Goal: Task Accomplishment & Management: Manage account settings

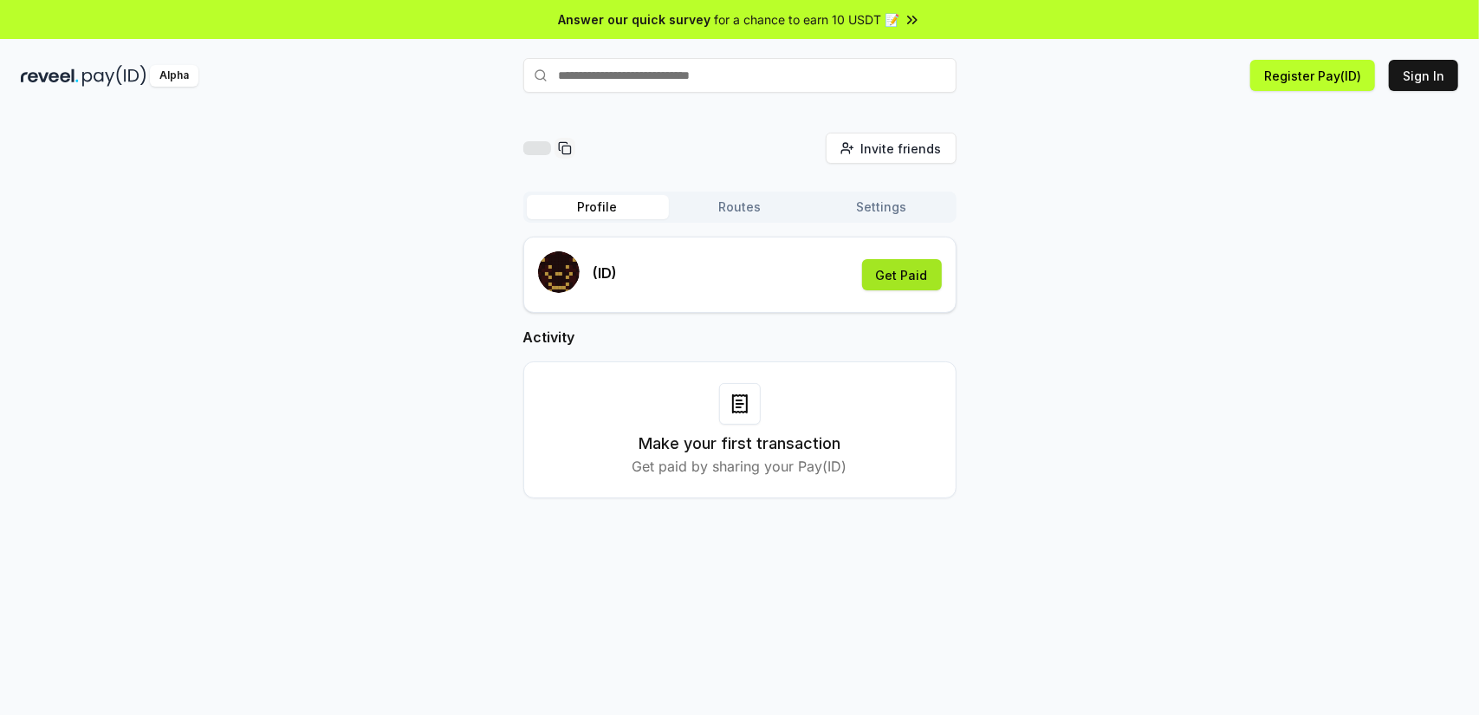
click at [915, 285] on button "Get Paid" at bounding box center [902, 274] width 80 height 31
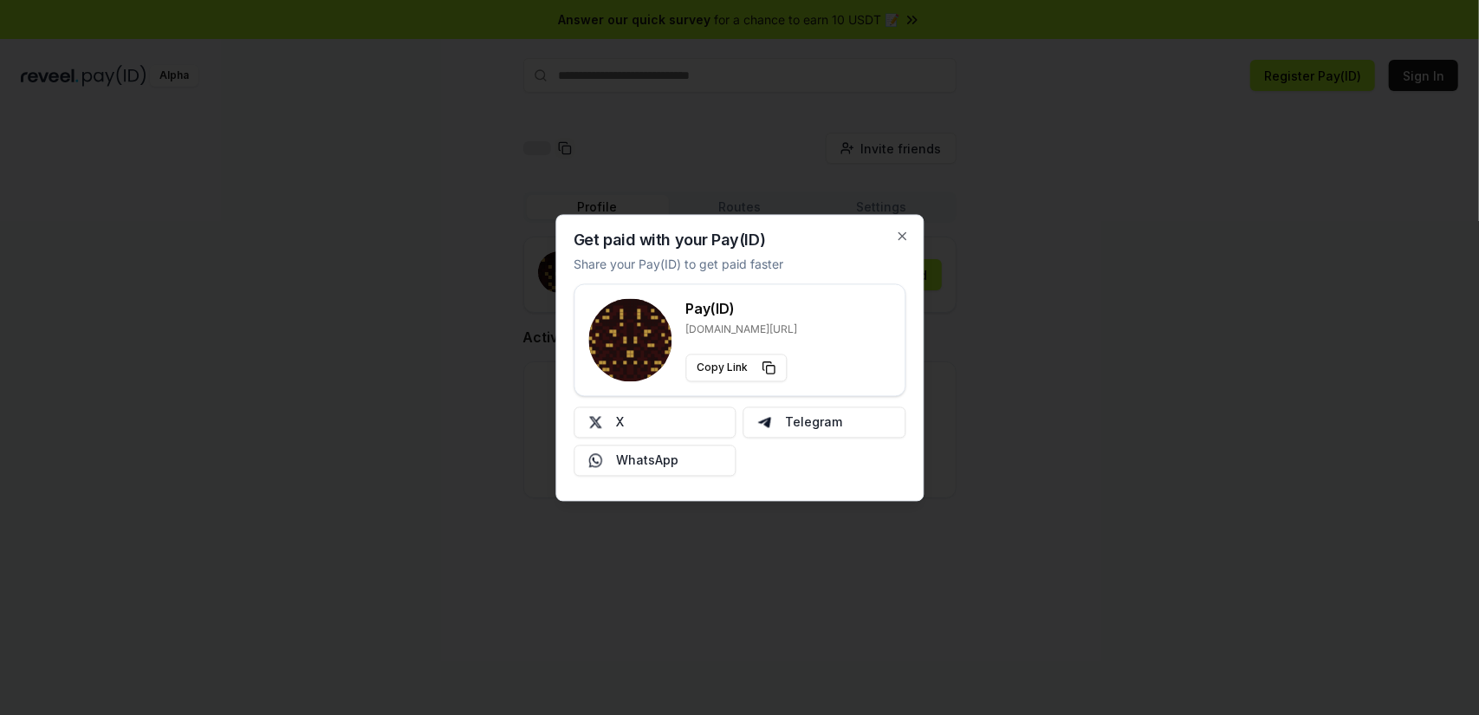
click at [1051, 354] on div at bounding box center [739, 357] width 1479 height 715
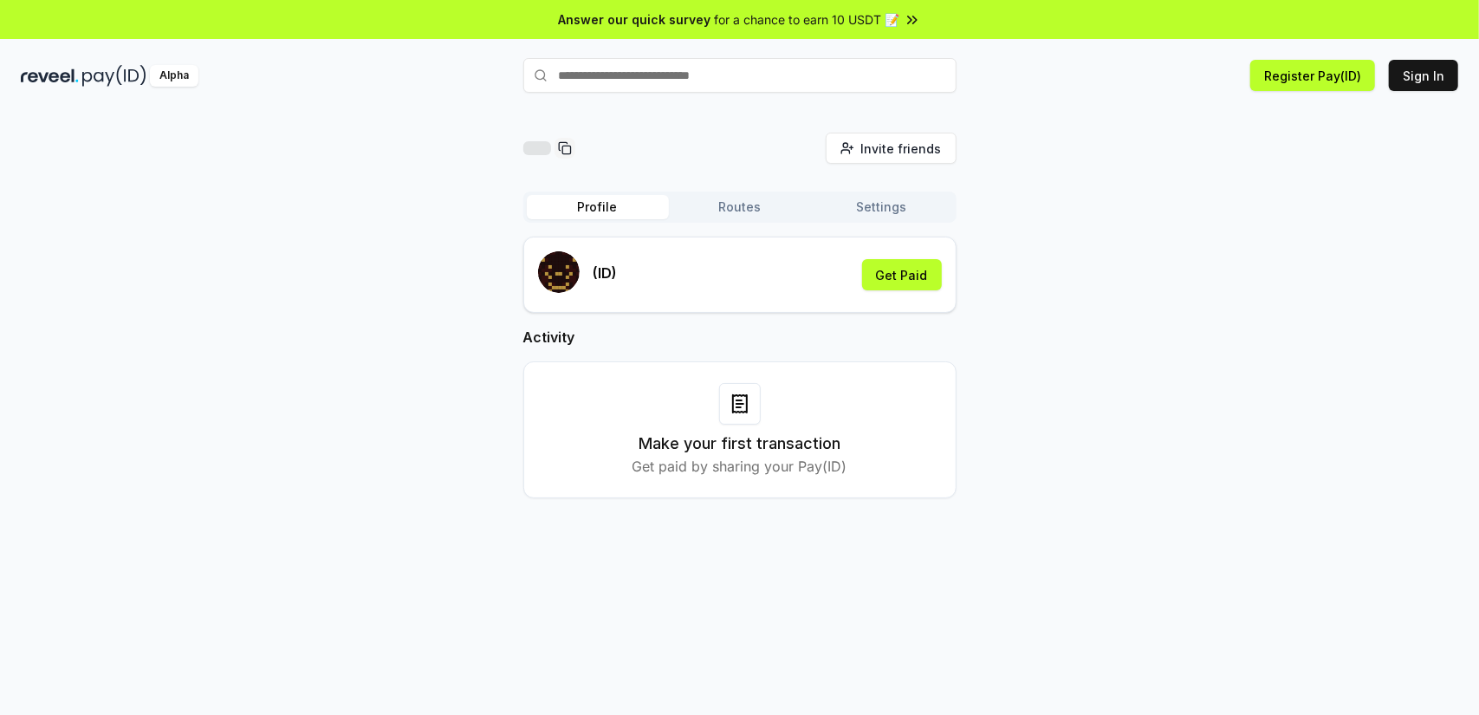
click at [728, 73] on input "text" at bounding box center [739, 75] width 433 height 35
click at [1423, 88] on button "Sign In" at bounding box center [1422, 75] width 69 height 31
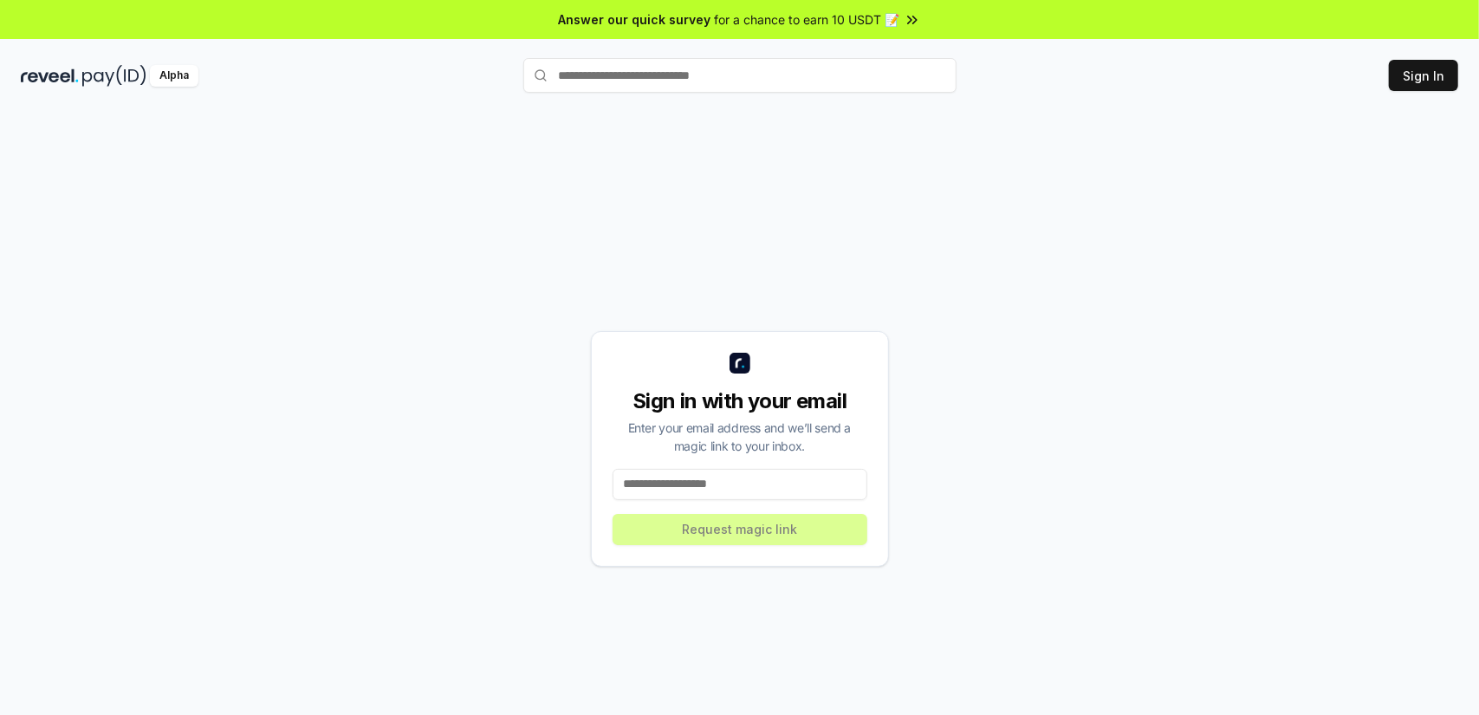
scroll to position [49, 0]
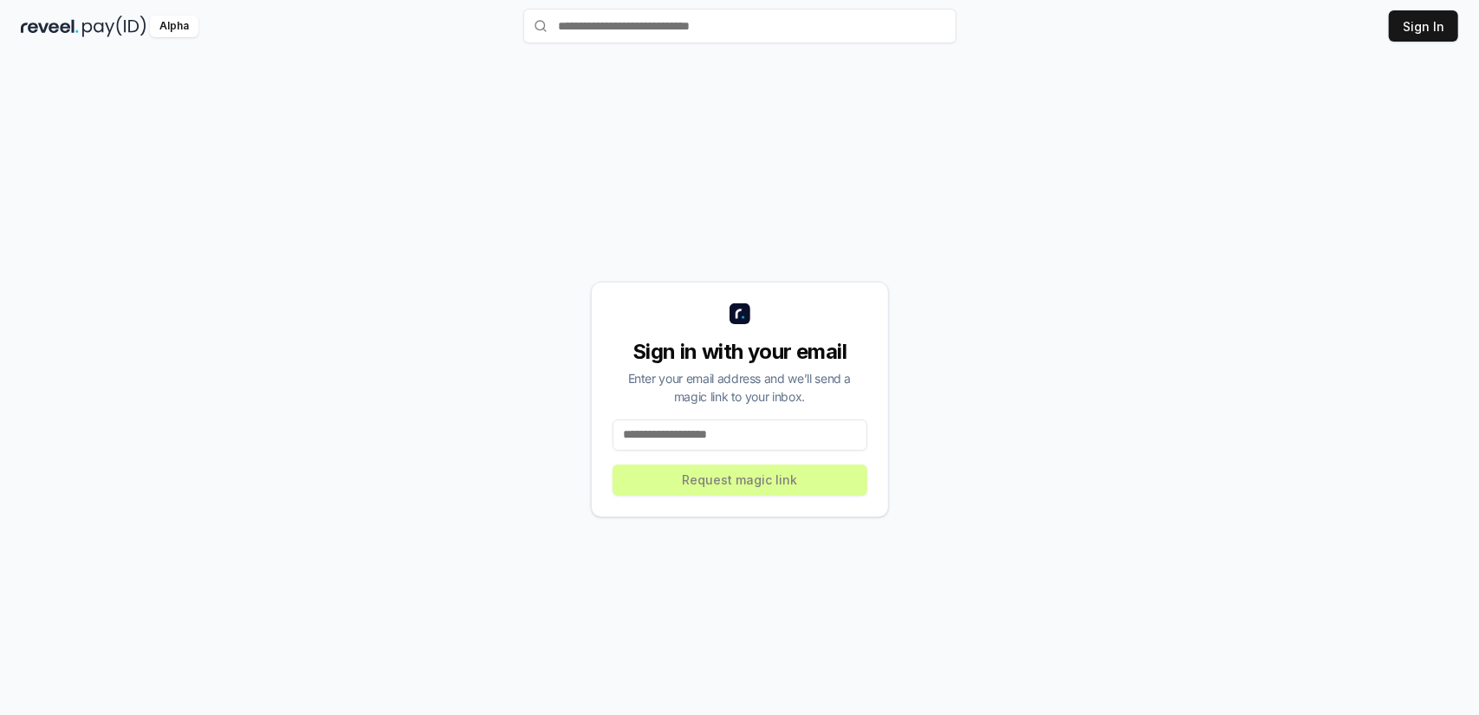
drag, startPoint x: 697, startPoint y: 417, endPoint x: 691, endPoint y: 427, distance: 11.3
click at [697, 418] on div "Sign in with your email Enter your email address and we’ll send a magic link to…" at bounding box center [740, 399] width 298 height 236
click at [692, 441] on input at bounding box center [739, 434] width 255 height 31
type input "*"
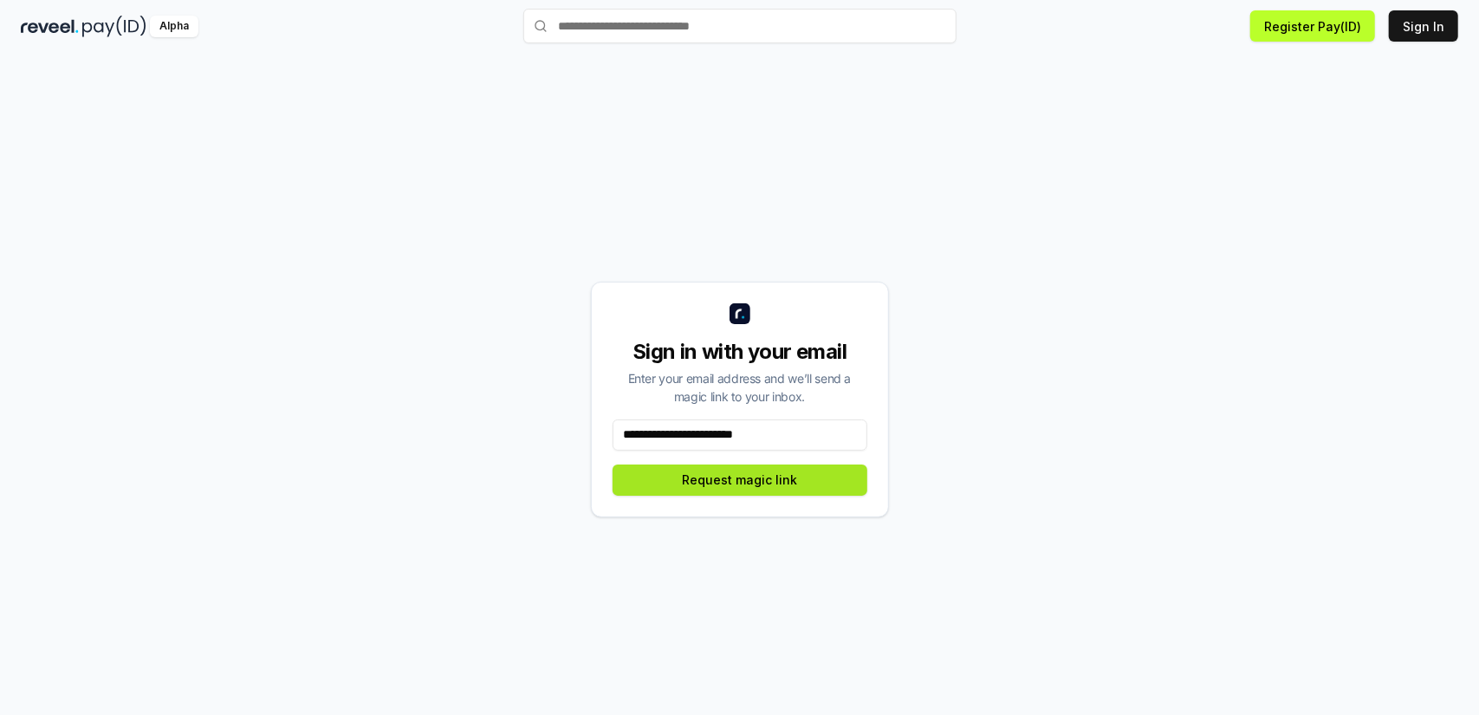
type input "**********"
click at [842, 479] on button "Request magic link" at bounding box center [739, 479] width 255 height 31
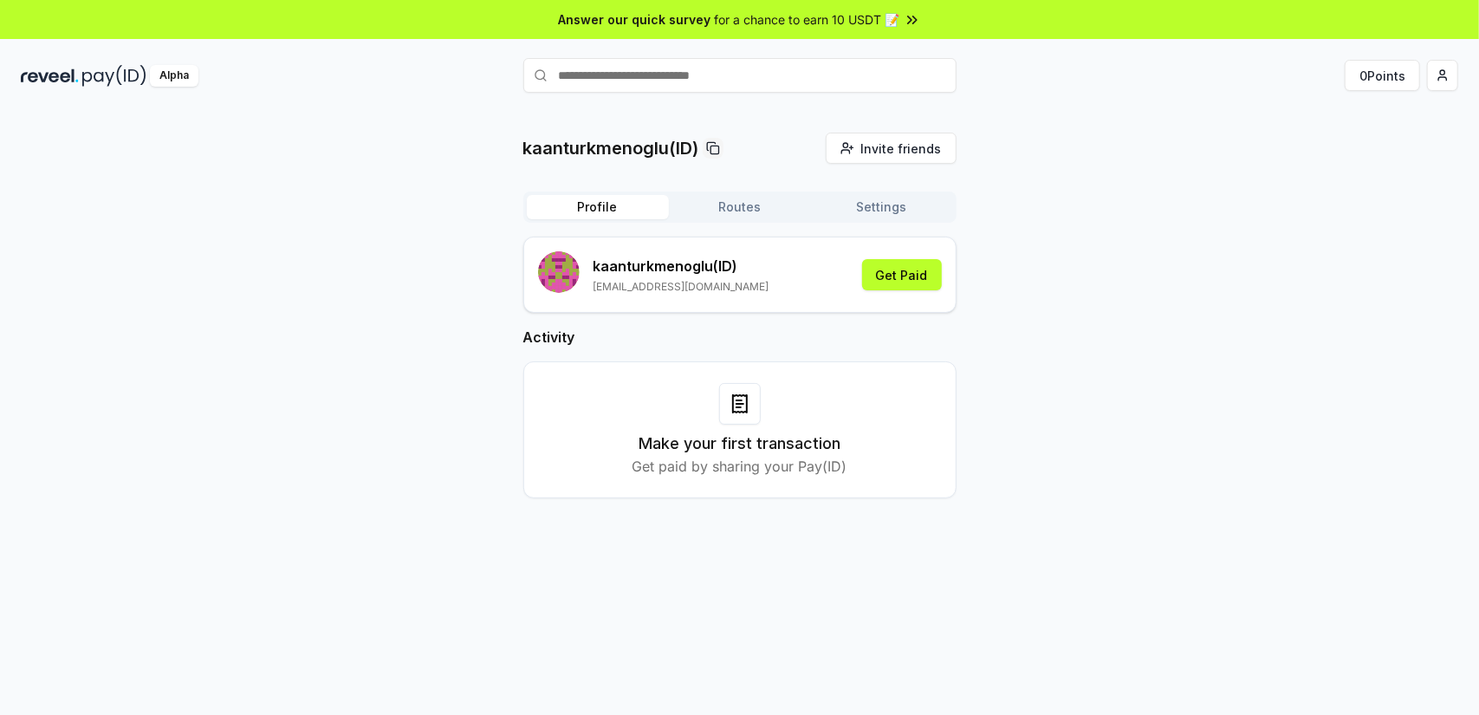
click at [732, 217] on button "Routes" at bounding box center [740, 207] width 142 height 24
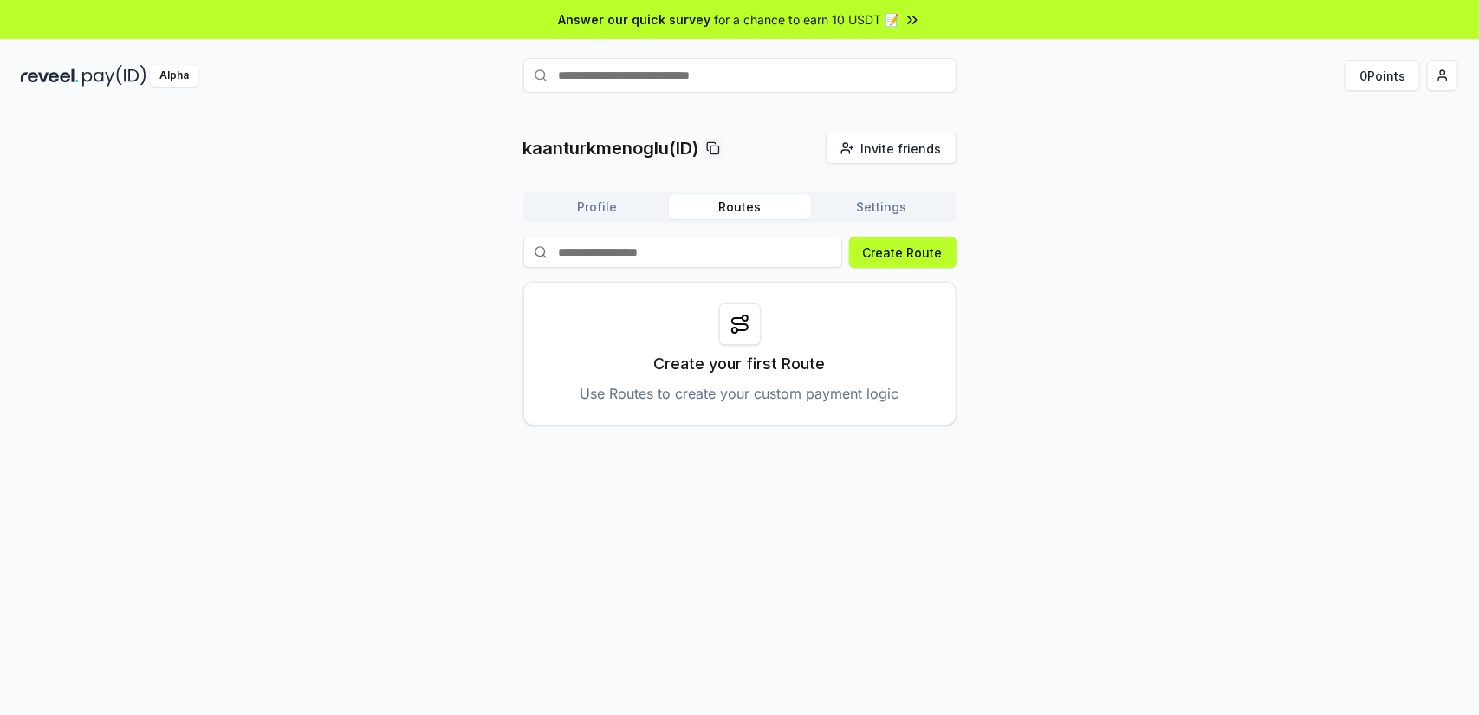
click at [586, 217] on button "Profile" at bounding box center [598, 207] width 142 height 24
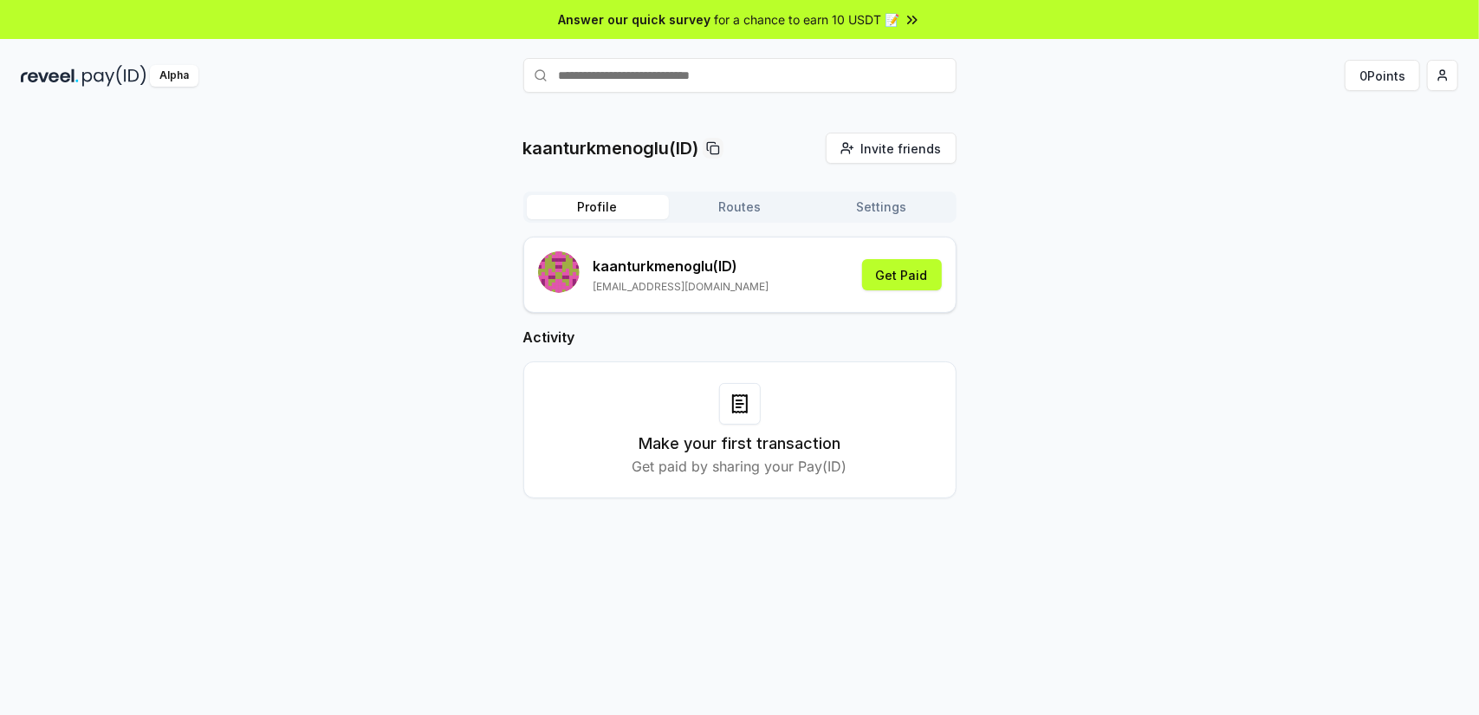
click at [862, 205] on button "Settings" at bounding box center [882, 207] width 142 height 24
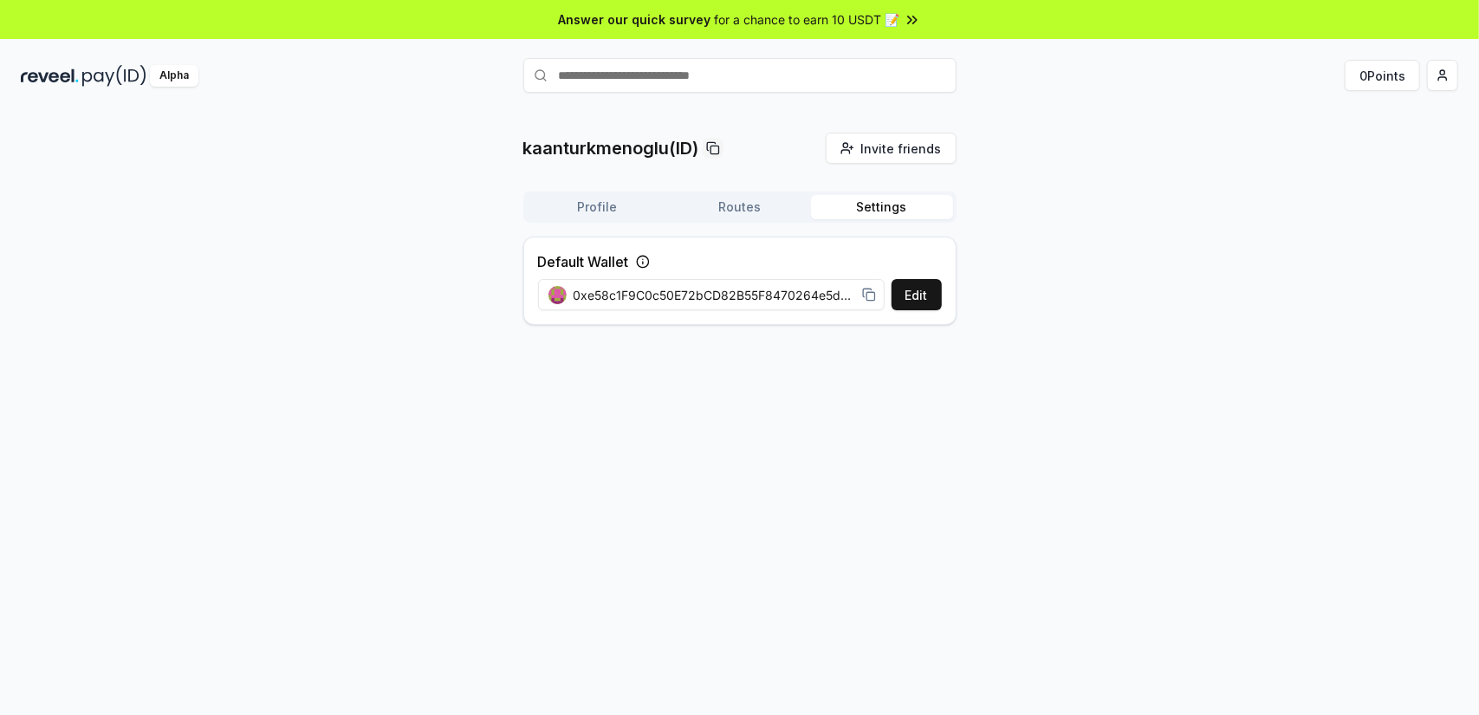
click at [586, 197] on button "Profile" at bounding box center [598, 207] width 142 height 24
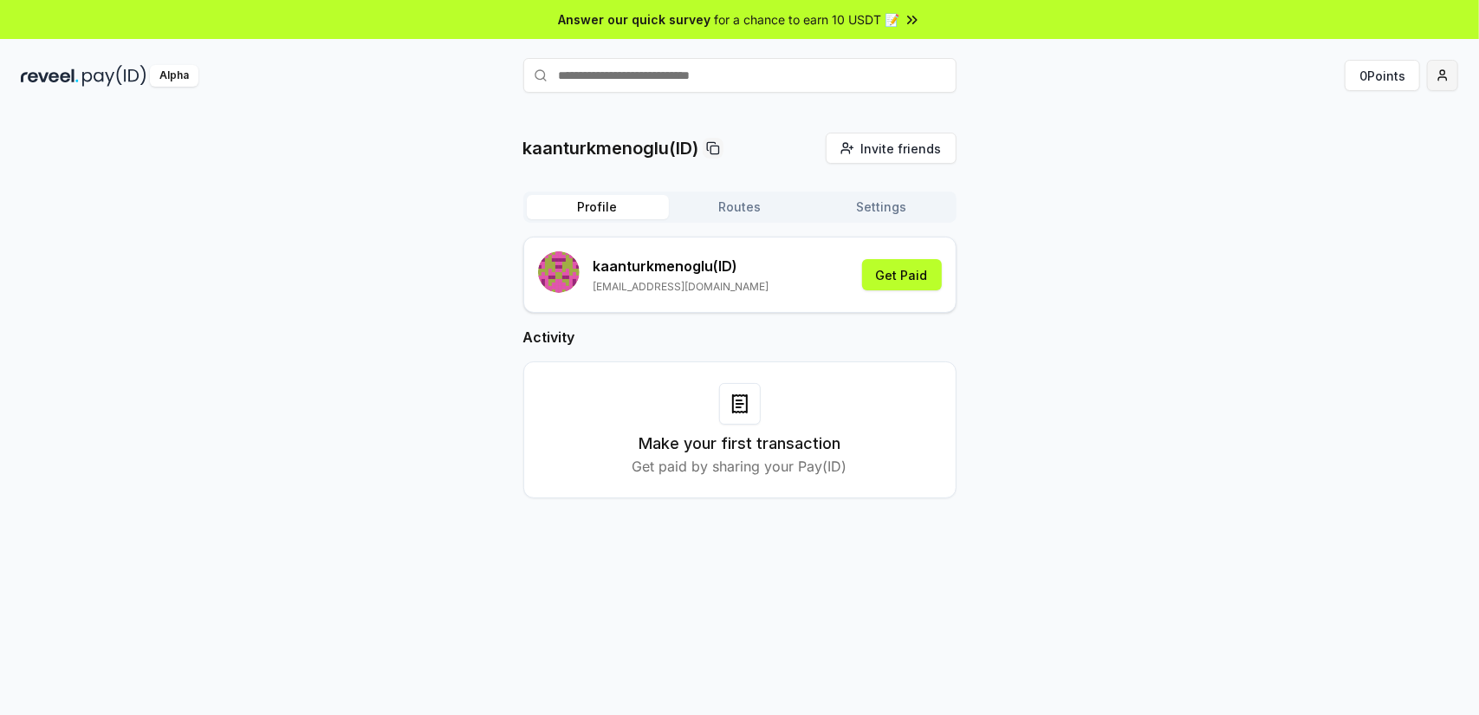
click at [1442, 82] on html "Answer our quick survey for a chance to earn 10 USDT 📝 Alpha 0 Points kaanturkm…" at bounding box center [739, 357] width 1479 height 715
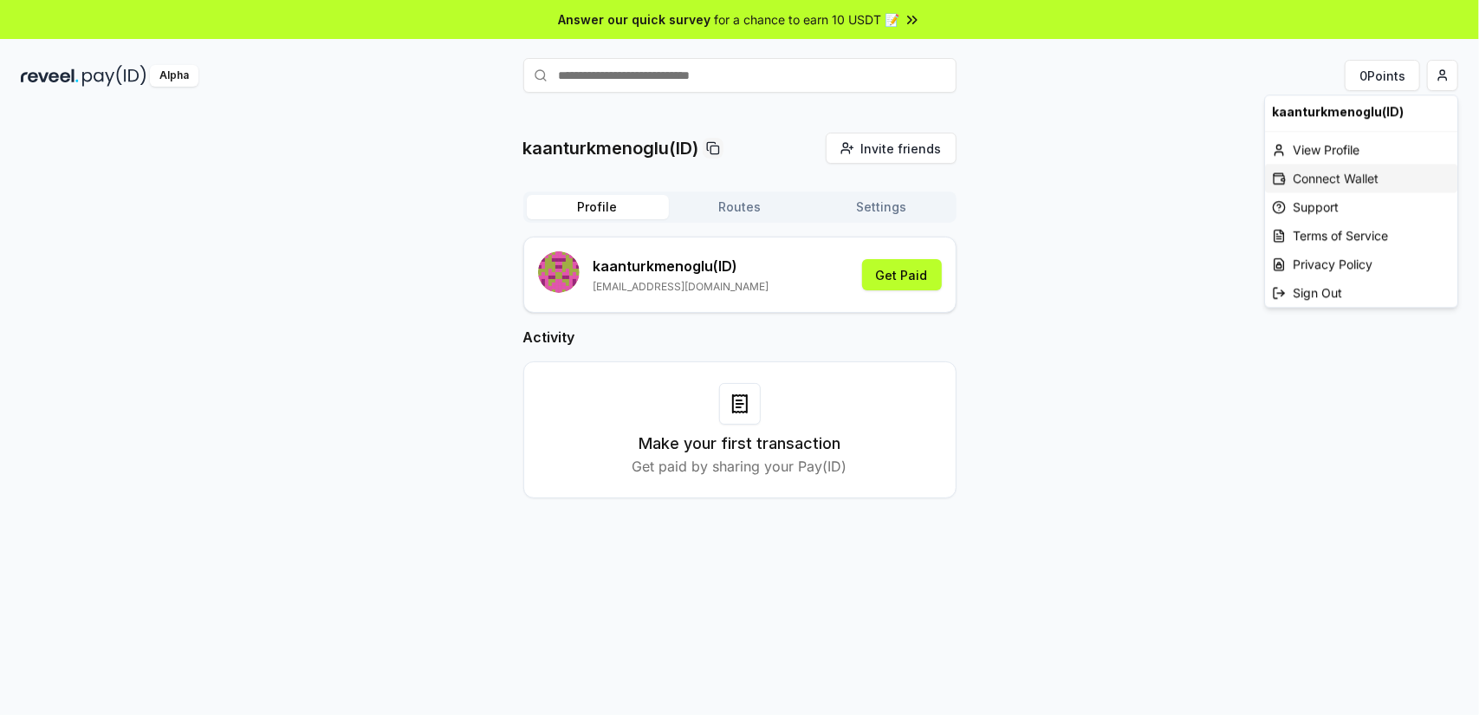
click at [1375, 171] on div "Connect Wallet" at bounding box center [1361, 178] width 192 height 29
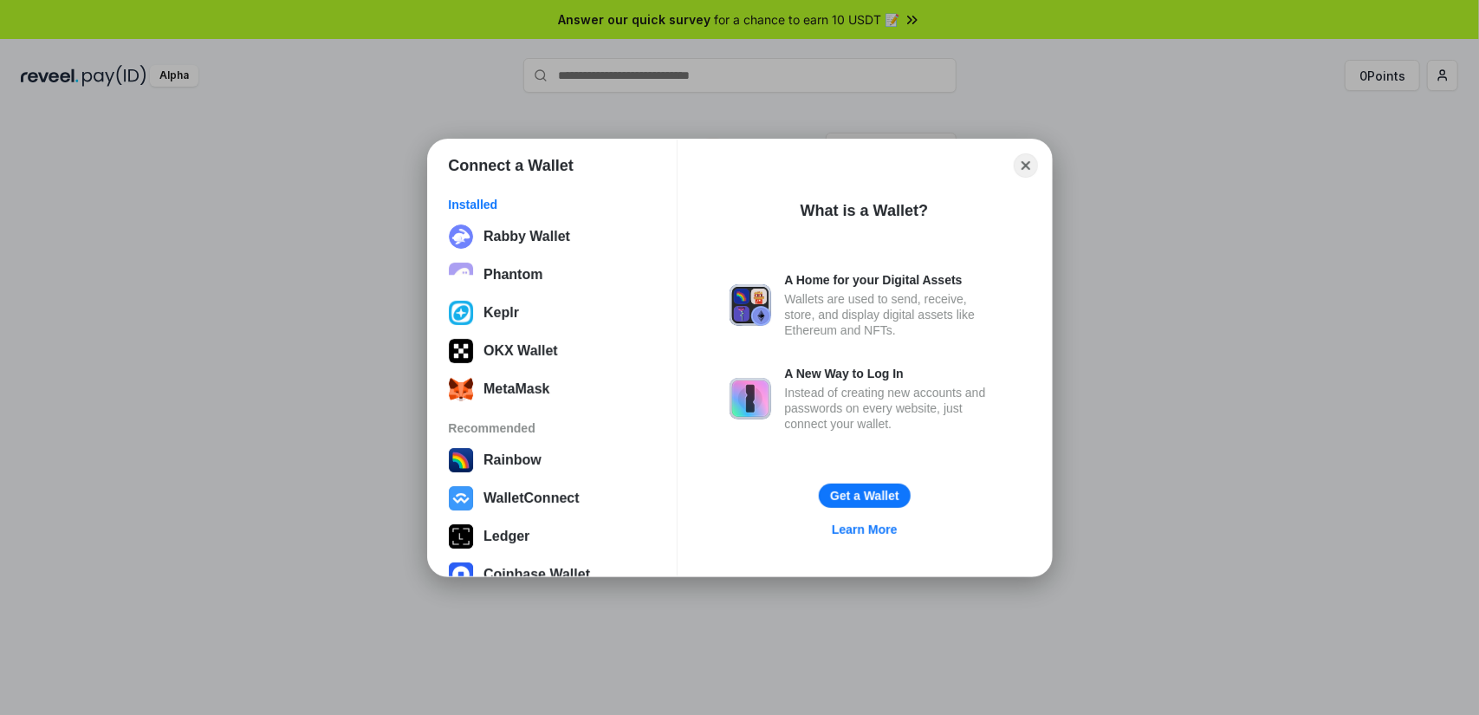
click at [1361, 185] on div "Connect a Wallet Installed Rabby Wallet Phantom Keplr OKX Wallet MetaMask Recom…" at bounding box center [739, 357] width 1825 height 1061
